Goal: Task Accomplishment & Management: Use online tool/utility

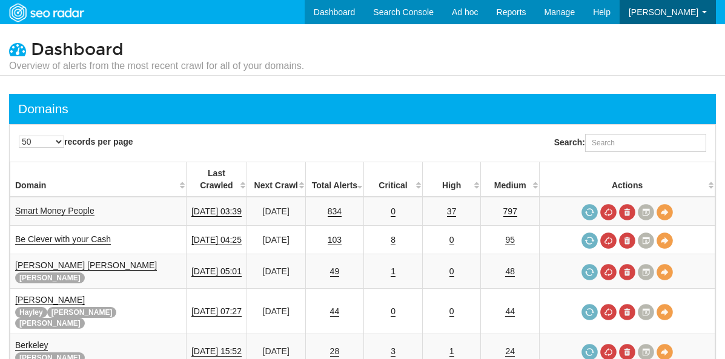
select select "50"
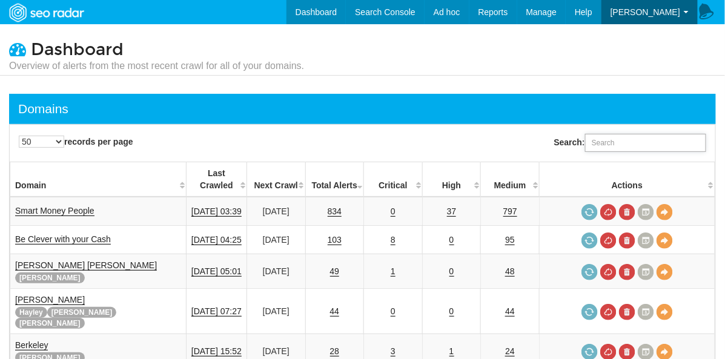
click at [640, 145] on input "Search:" at bounding box center [645, 143] width 121 height 18
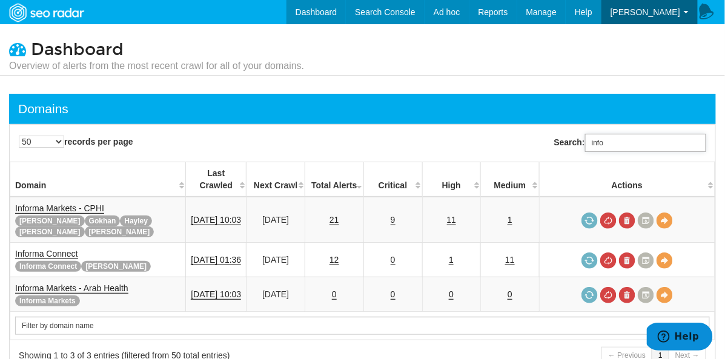
drag, startPoint x: 611, startPoint y: 144, endPoint x: 538, endPoint y: 140, distance: 73.4
click at [538, 140] on div "Search: info" at bounding box center [542, 143] width 359 height 30
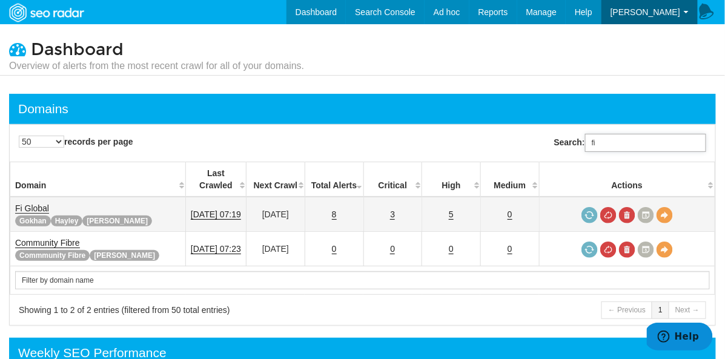
type input "fi"
click at [37, 204] on link "Fi Global" at bounding box center [32, 209] width 34 height 10
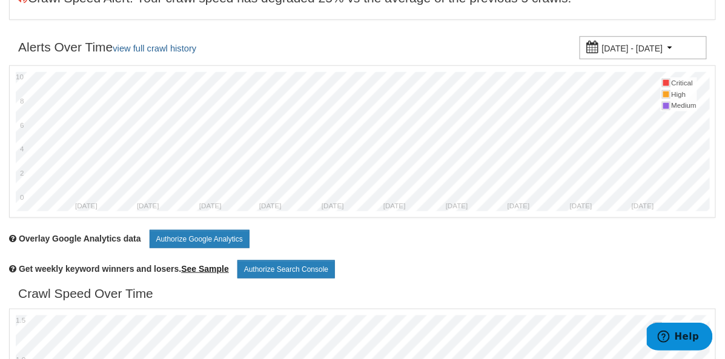
scroll to position [265, 0]
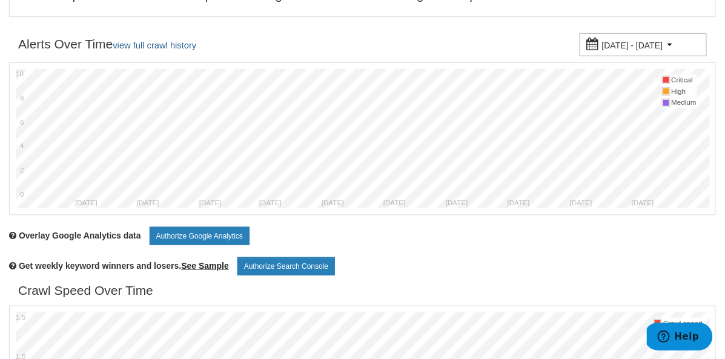
click at [642, 239] on div "New Alerts from crawl 09/25/2025 View Alerts Request a Crawl Critical 3 High 5 …" at bounding box center [362, 354] width 725 height 1050
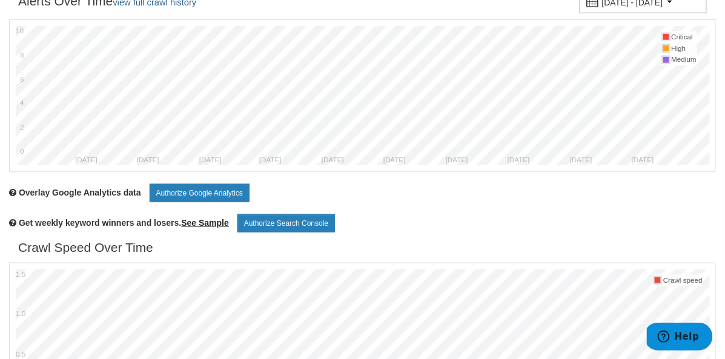
scroll to position [298, 0]
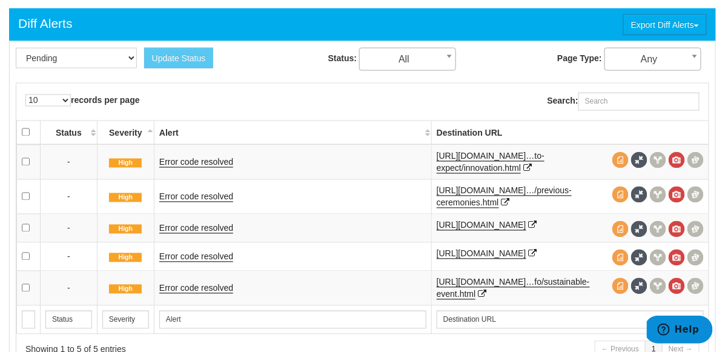
scroll to position [514, 0]
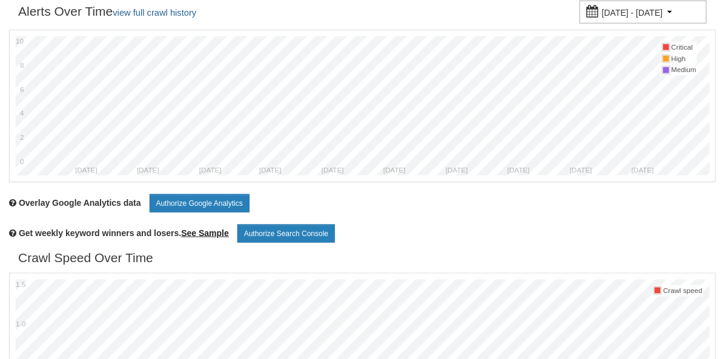
scroll to position [48, 0]
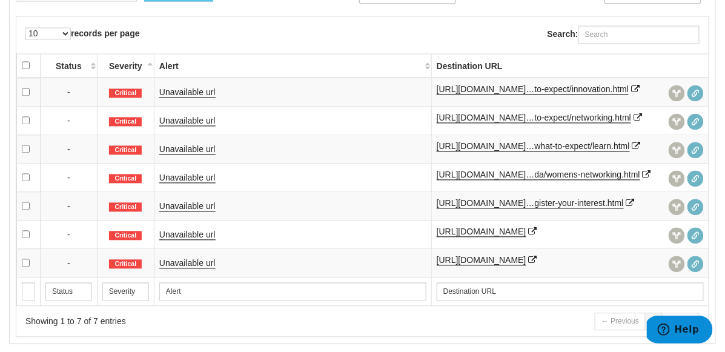
scroll to position [590, 0]
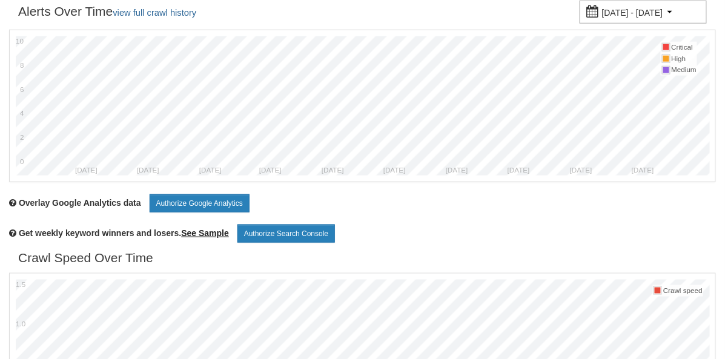
scroll to position [48, 0]
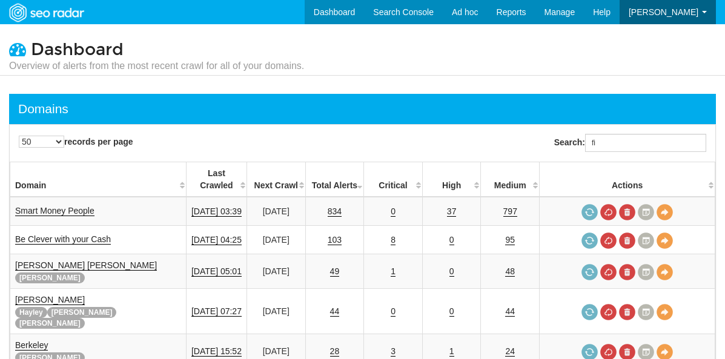
select select "50"
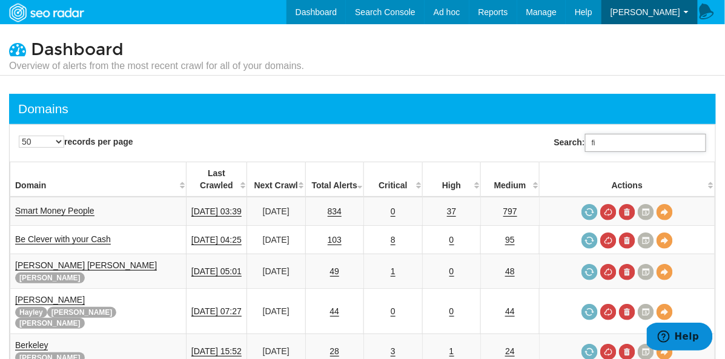
click at [645, 145] on input "fi" at bounding box center [645, 143] width 121 height 18
drag, startPoint x: 645, startPoint y: 145, endPoint x: 571, endPoint y: 140, distance: 73.5
click at [573, 141] on label "Search: fi" at bounding box center [630, 143] width 152 height 18
click at [585, 141] on input "fi" at bounding box center [645, 143] width 121 height 18
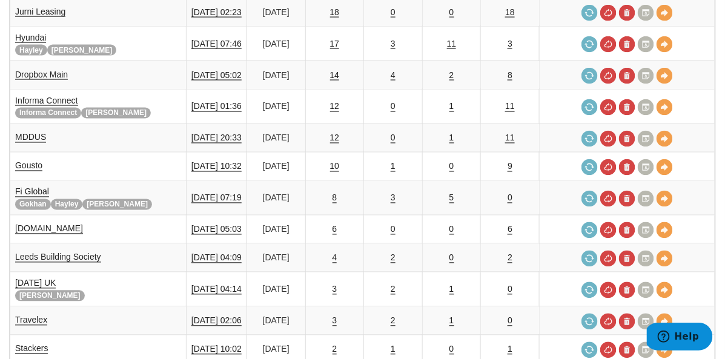
scroll to position [497, 0]
click at [34, 187] on link "Fi Global" at bounding box center [32, 192] width 34 height 10
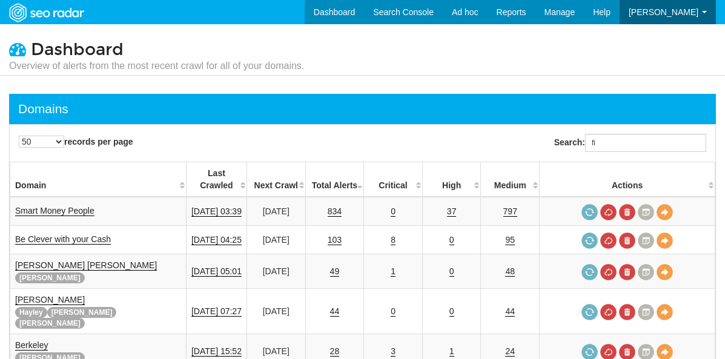
select select "50"
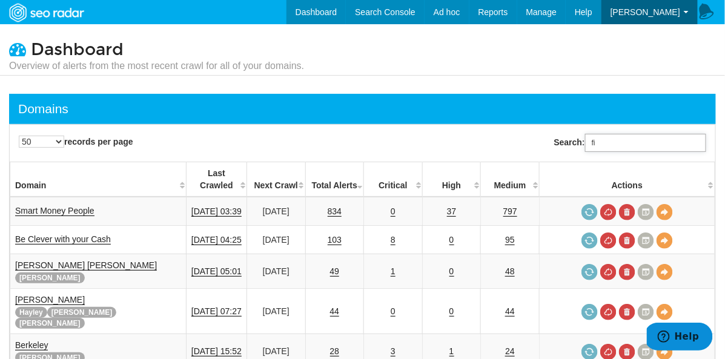
drag, startPoint x: 606, startPoint y: 144, endPoint x: 551, endPoint y: 146, distance: 55.2
click at [553, 145] on div "Search: fi" at bounding box center [542, 143] width 359 height 30
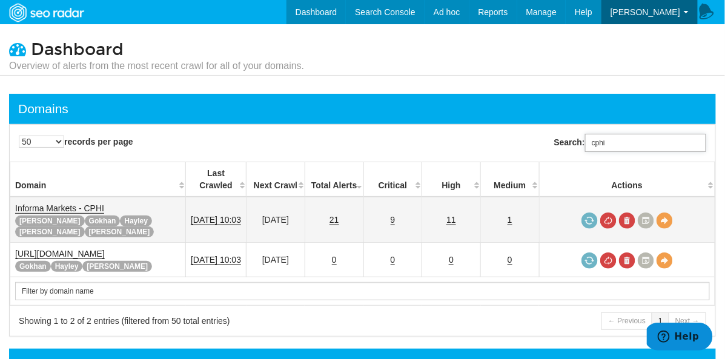
type input "cphi"
click at [92, 204] on link "Informa Markets - CPHI" at bounding box center [59, 209] width 89 height 10
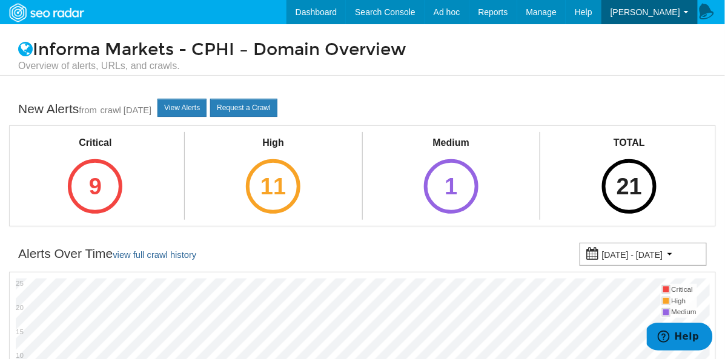
click at [71, 168] on div "Critical 9" at bounding box center [95, 174] width 85 height 85
click at [98, 181] on div "9" at bounding box center [95, 186] width 55 height 55
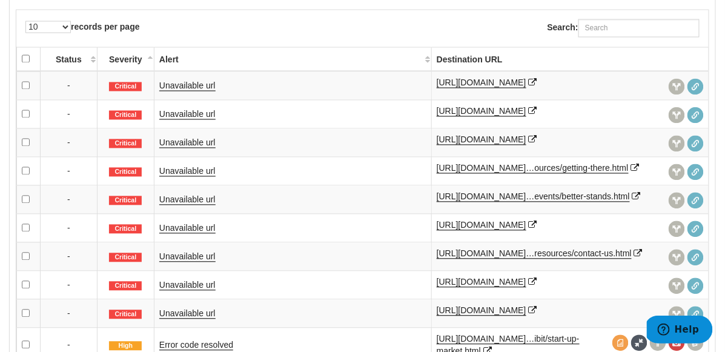
scroll to position [582, 0]
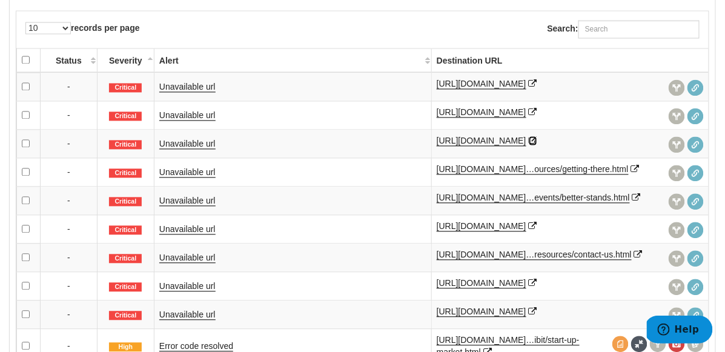
click at [529, 137] on icon at bounding box center [533, 141] width 8 height 8
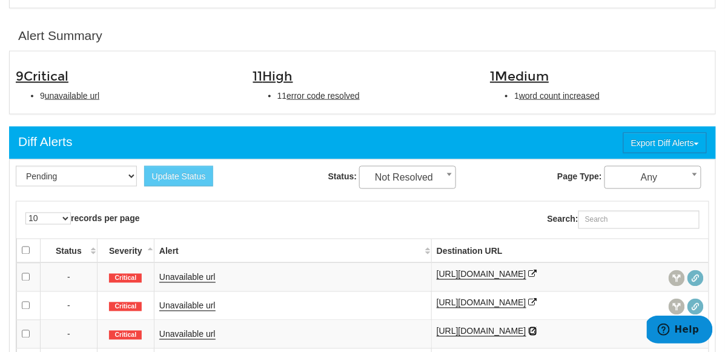
scroll to position [374, 0]
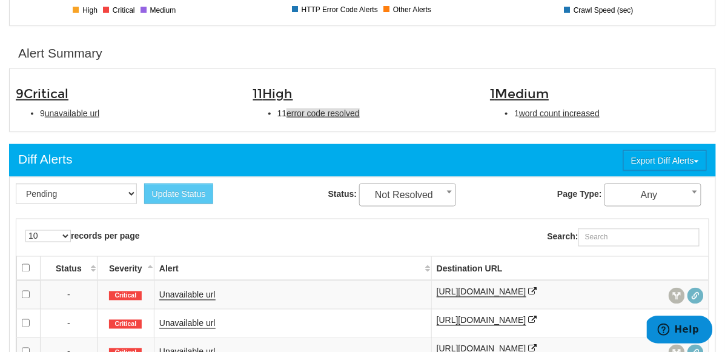
click at [334, 108] on span "error code resolved" at bounding box center [323, 113] width 73 height 10
type input "error code resolved"
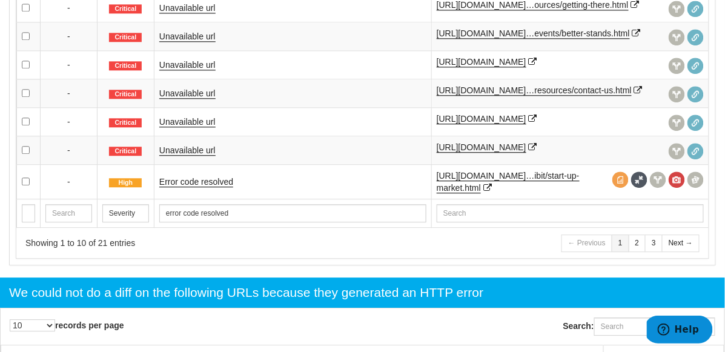
scroll to position [799, 0]
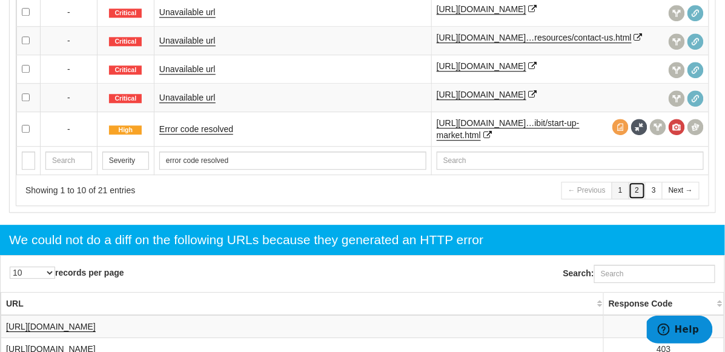
click at [635, 199] on link "2" at bounding box center [638, 191] width 18 height 18
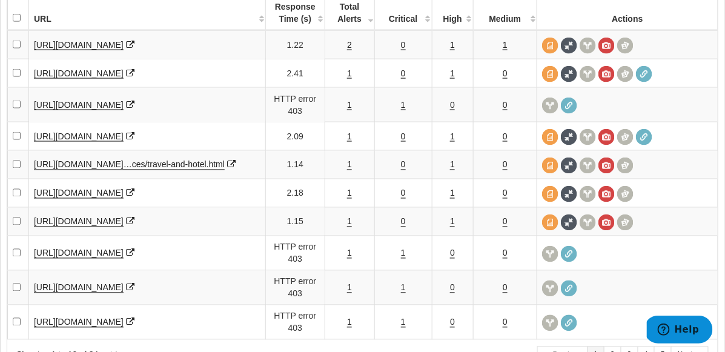
scroll to position [1739, 0]
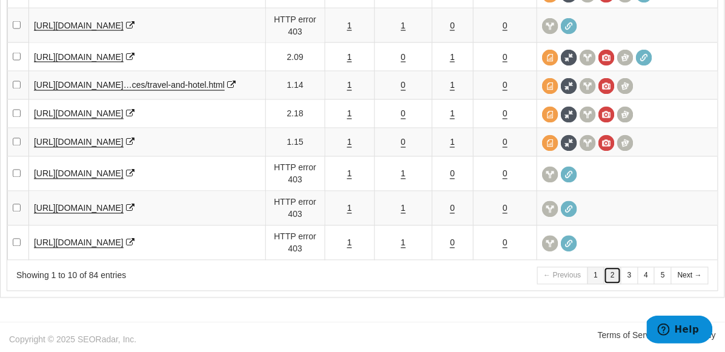
click at [622, 279] on link "2" at bounding box center [613, 276] width 18 height 18
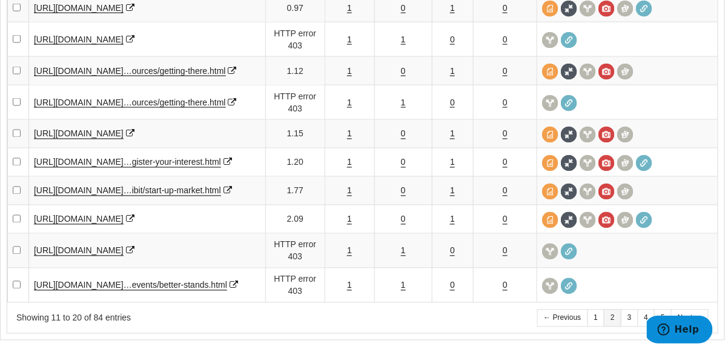
scroll to position [1697, 0]
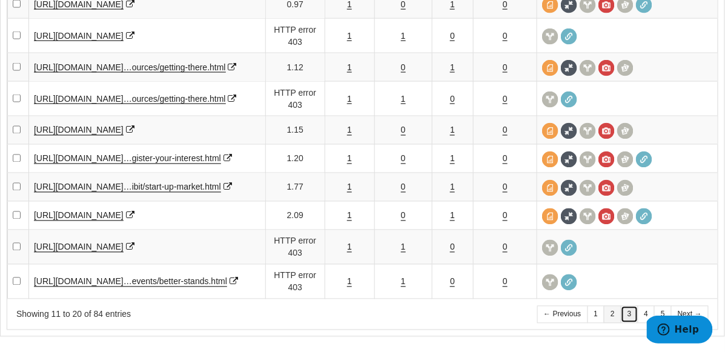
click at [627, 310] on link "3" at bounding box center [630, 315] width 18 height 18
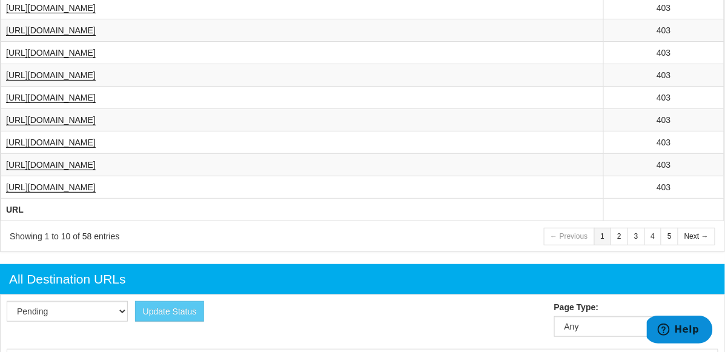
scroll to position [1745, 0]
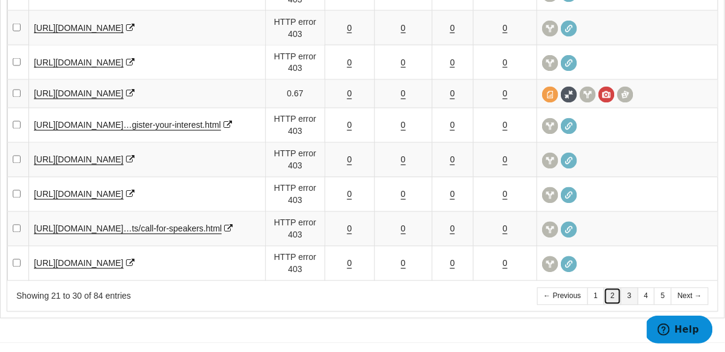
click at [611, 288] on link "2" at bounding box center [613, 297] width 18 height 18
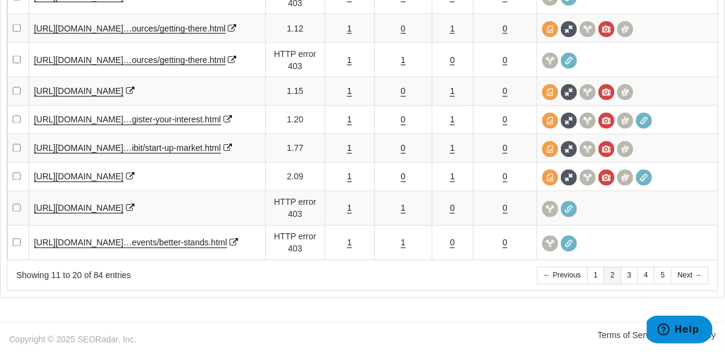
scroll to position [1733, 0]
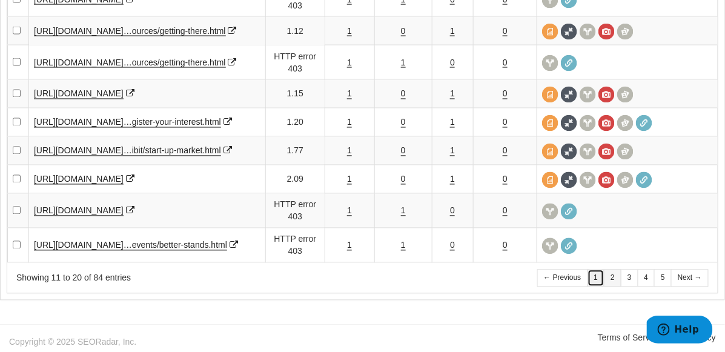
click at [598, 274] on link "1" at bounding box center [597, 279] width 18 height 18
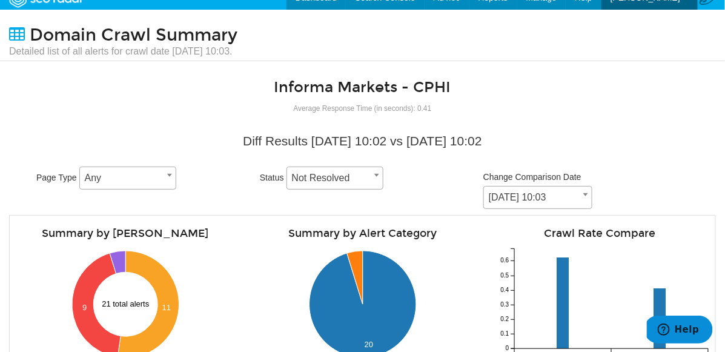
scroll to position [0, 0]
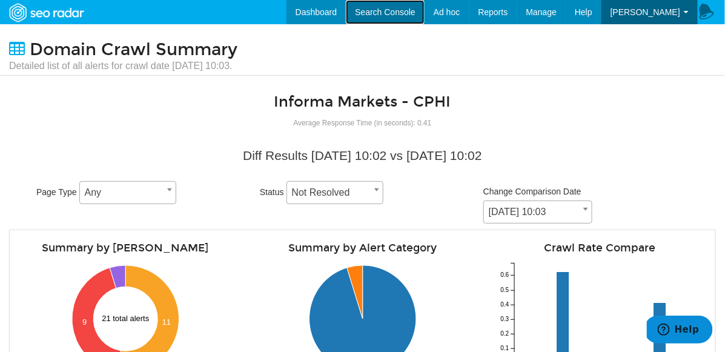
click at [422, 15] on link "Search Console" at bounding box center [385, 12] width 79 height 24
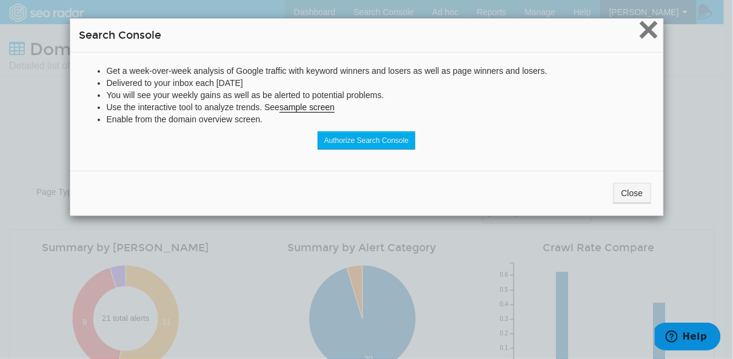
click at [649, 34] on span "×" at bounding box center [648, 29] width 21 height 41
